Goal: Task Accomplishment & Management: Complete application form

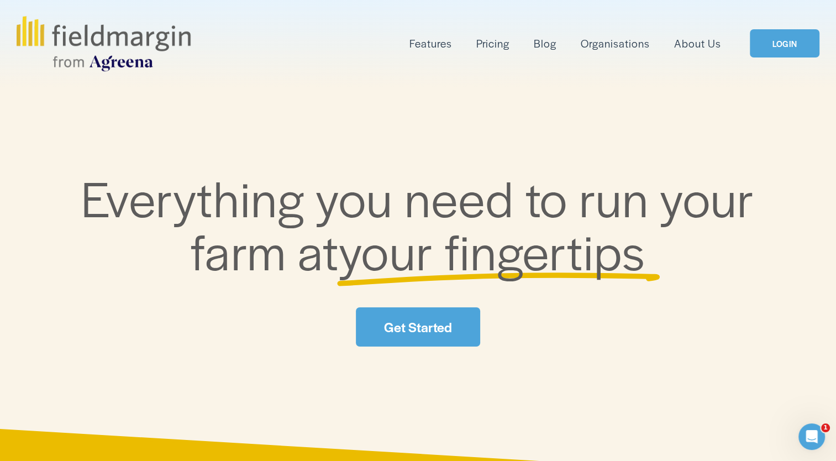
click at [780, 40] on link "LOGIN" at bounding box center [785, 43] width 70 height 28
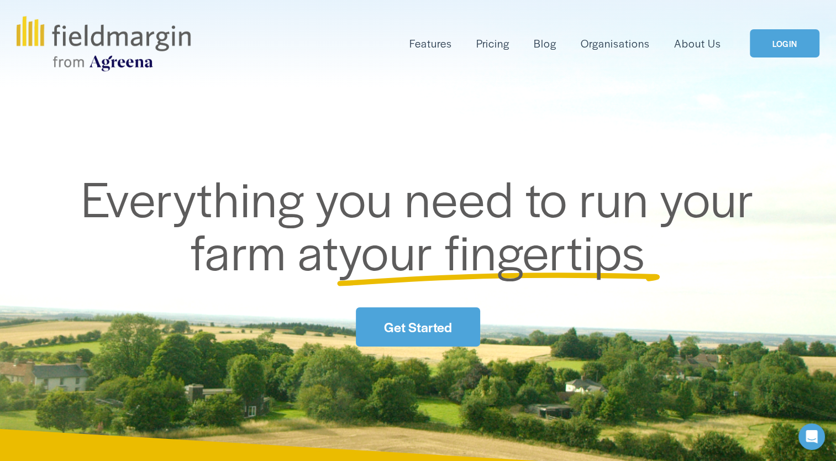
click at [779, 36] on link "LOGIN" at bounding box center [785, 43] width 70 height 28
